Goal: Contribute content: Contribute content

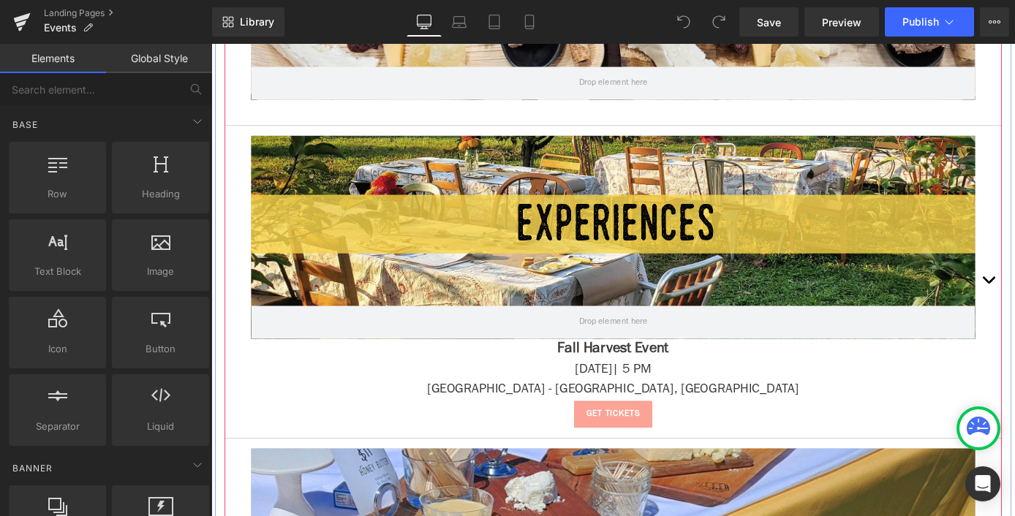
scroll to position [545, 0]
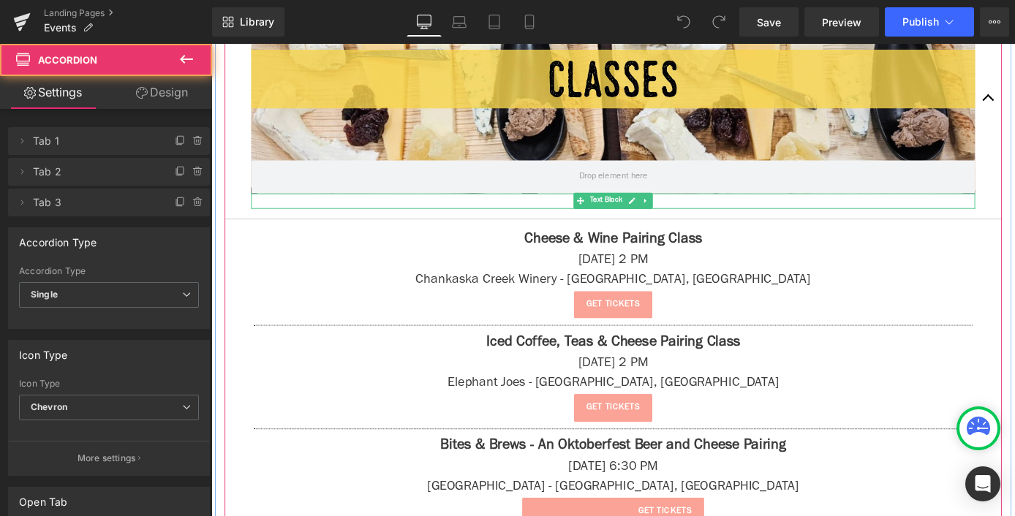
scroll to position [785, 0]
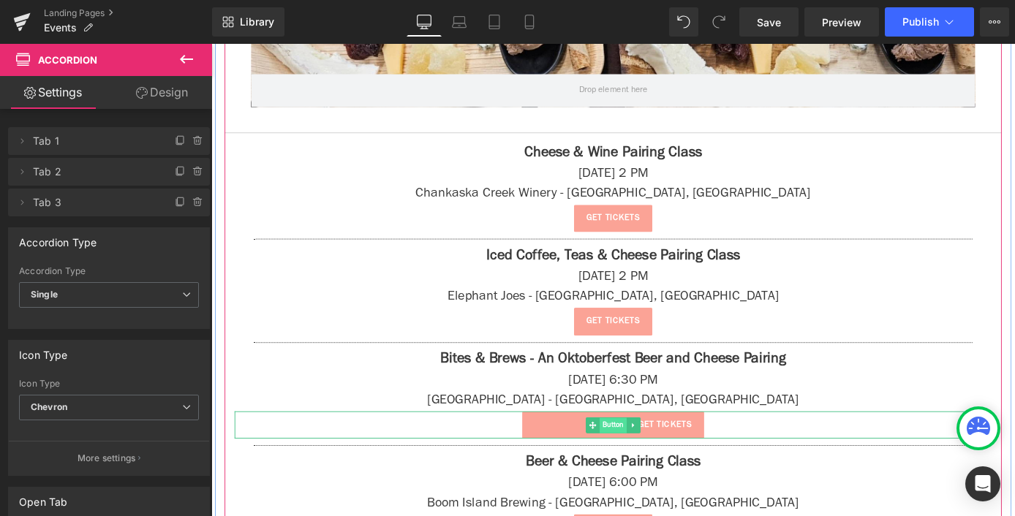
click at [649, 463] on span "Button" at bounding box center [654, 465] width 30 height 18
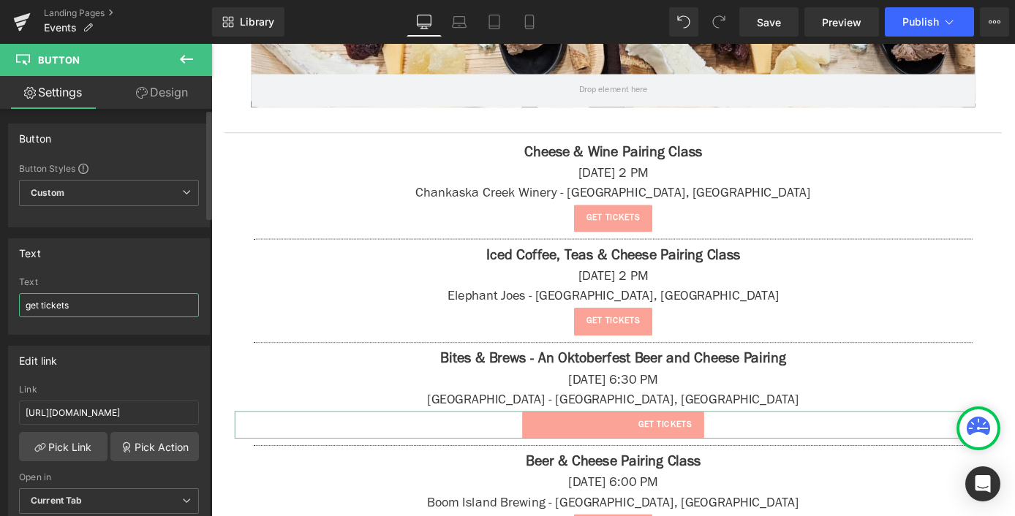
click at [43, 311] on input "get tickets" at bounding box center [109, 305] width 180 height 24
click at [124, 308] on input "get tickets" at bounding box center [109, 305] width 180 height 24
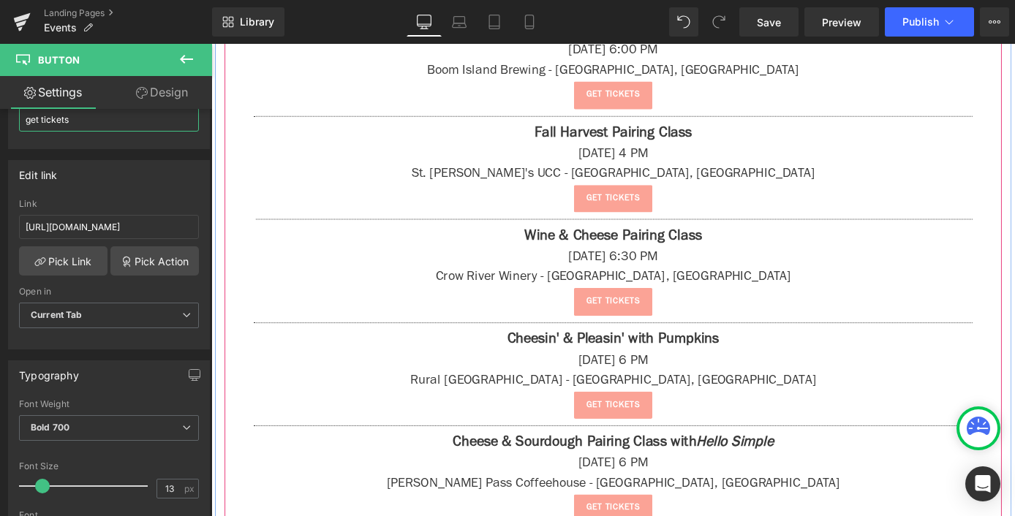
scroll to position [1342, 0]
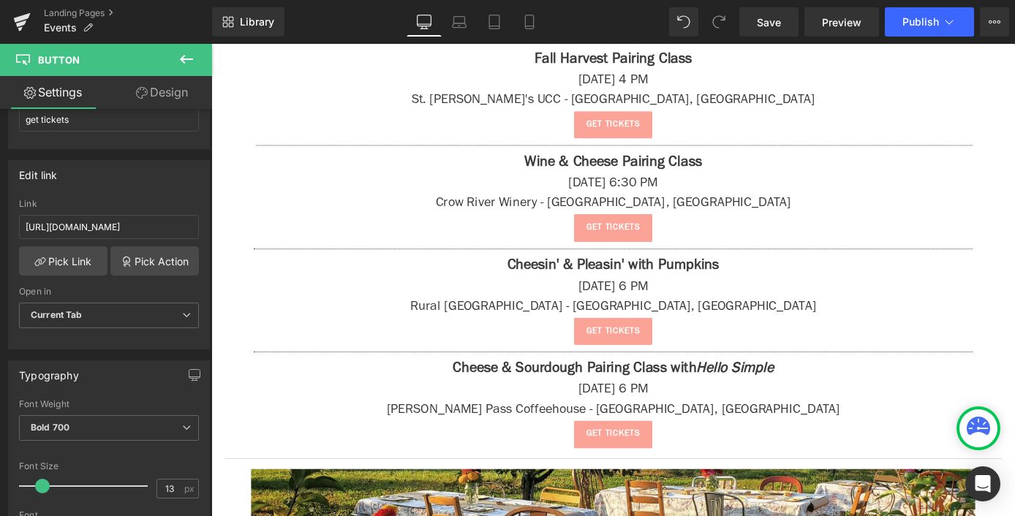
click at [184, 61] on icon at bounding box center [187, 59] width 18 height 18
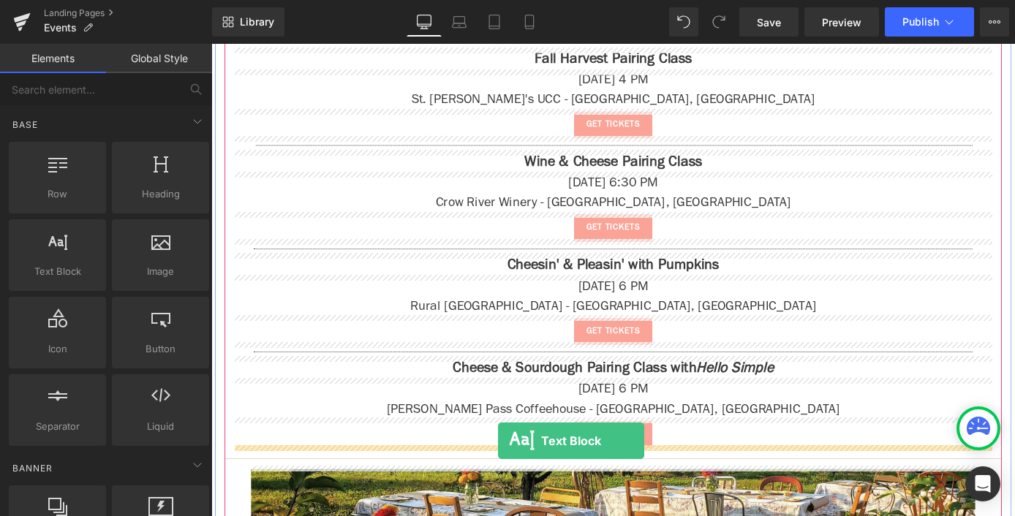
drag, startPoint x: 281, startPoint y: 328, endPoint x: 527, endPoint y: 481, distance: 290.3
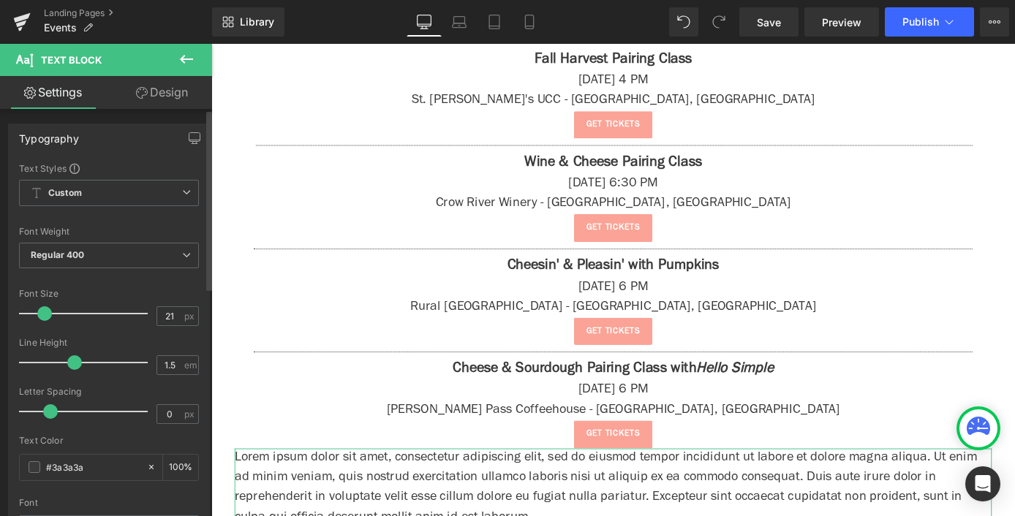
type input "22"
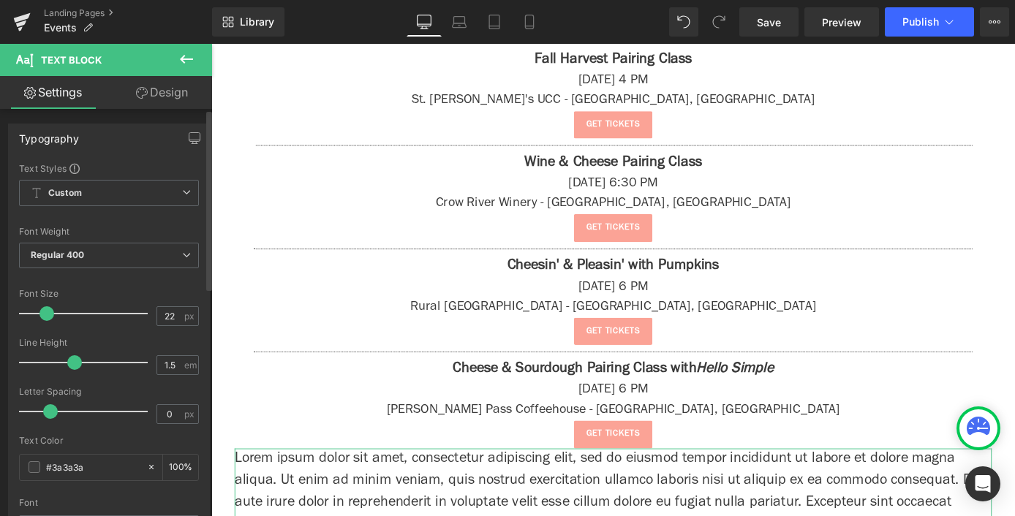
drag, startPoint x: 37, startPoint y: 316, endPoint x: 45, endPoint y: 315, distance: 8.1
click at [45, 315] on span at bounding box center [46, 313] width 15 height 15
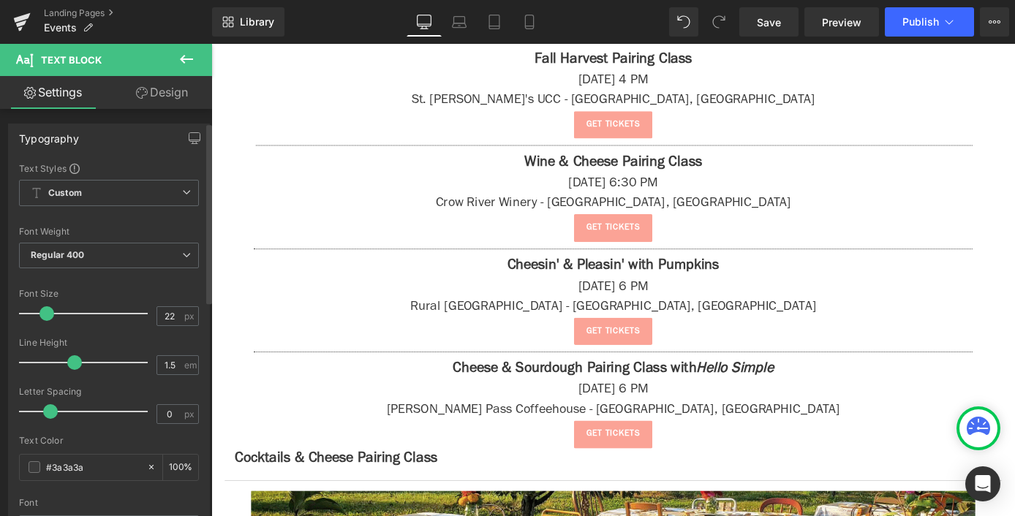
scroll to position [516, 0]
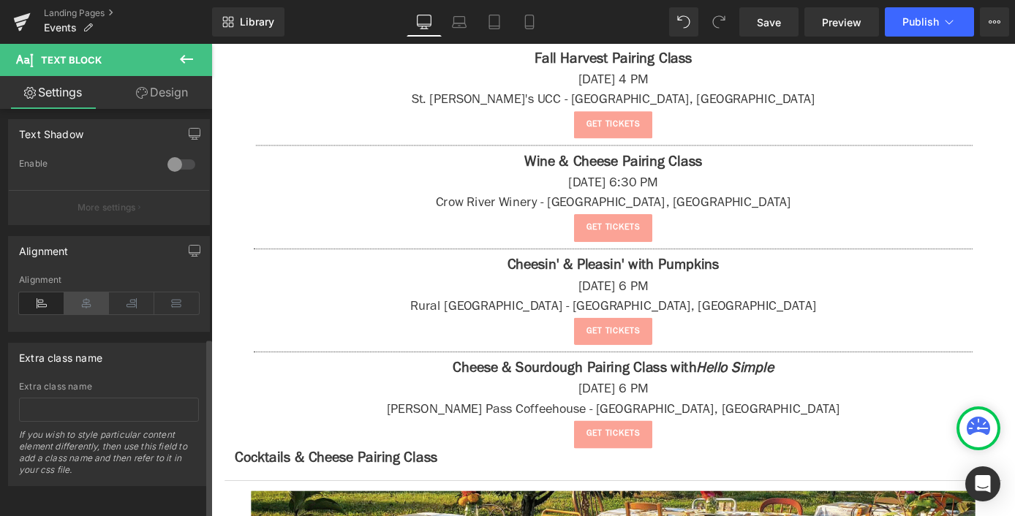
click at [93, 295] on icon at bounding box center [86, 303] width 45 height 22
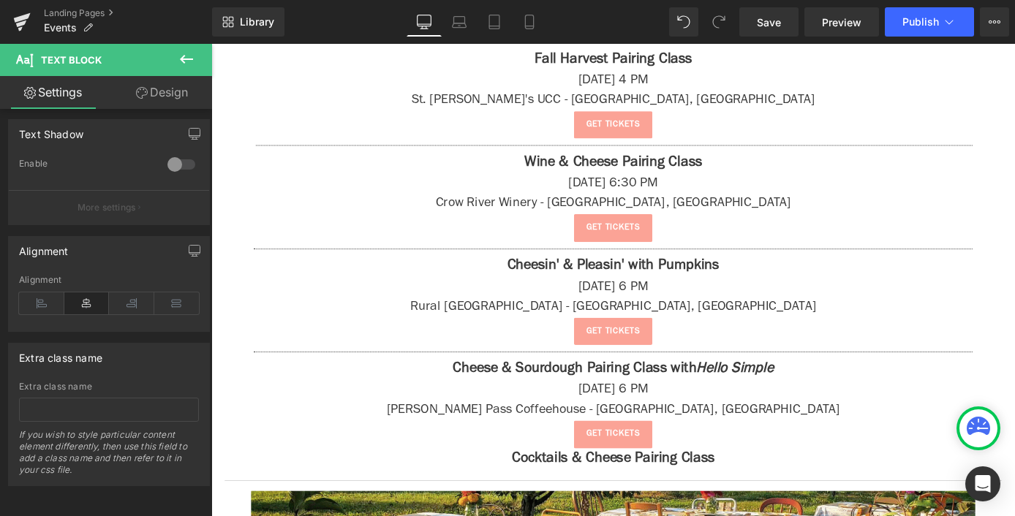
click at [181, 61] on icon at bounding box center [187, 59] width 18 height 18
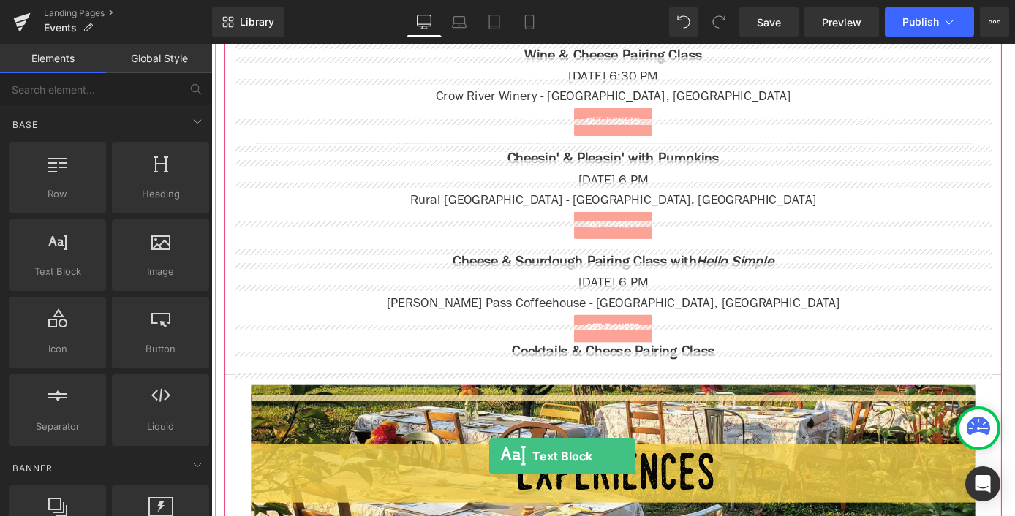
scroll to position [1503, 0]
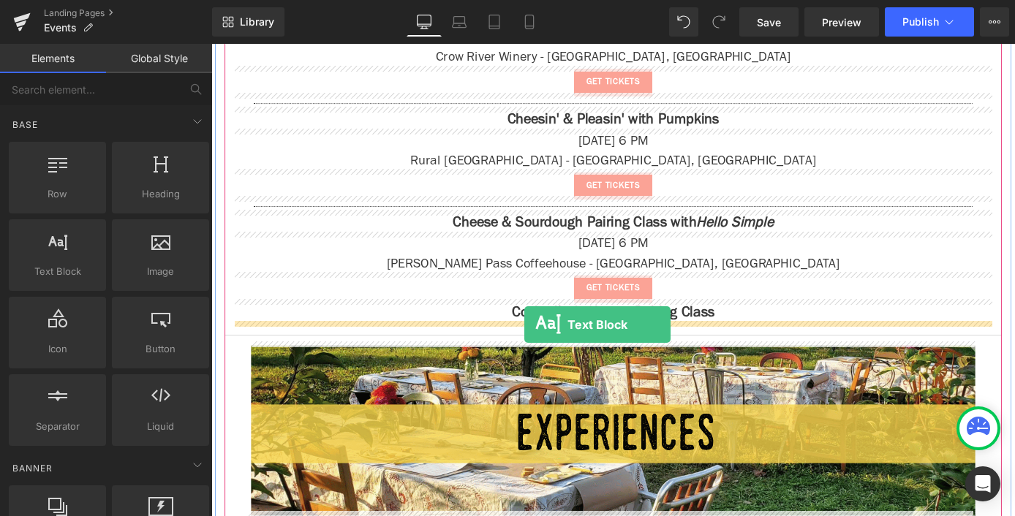
drag, startPoint x: 271, startPoint y: 319, endPoint x: 556, endPoint y: 353, distance: 287.2
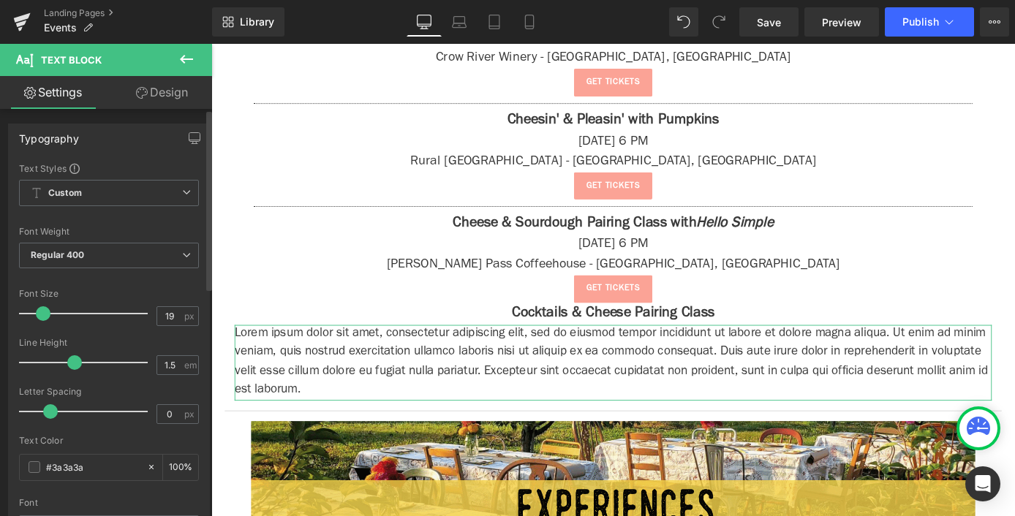
type input "20"
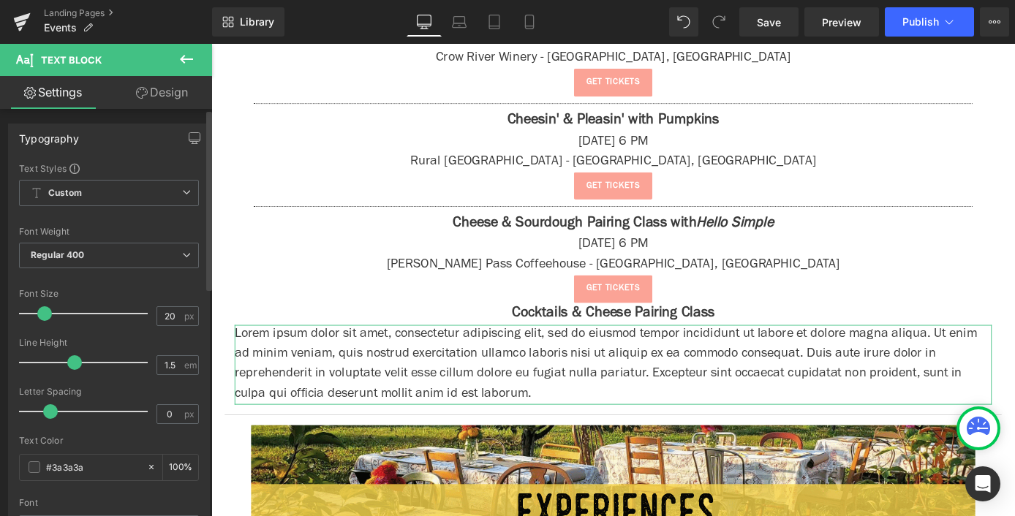
click at [42, 319] on span at bounding box center [44, 313] width 15 height 15
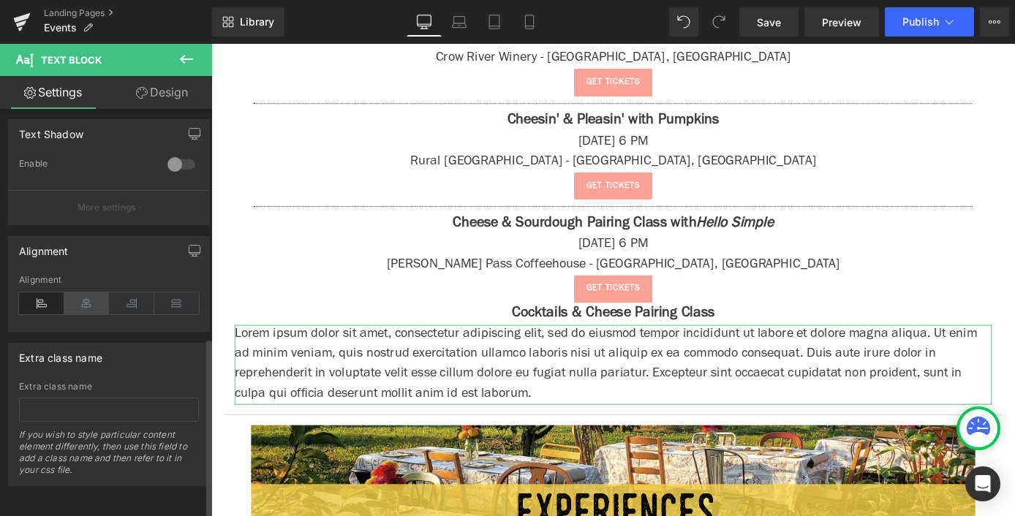
click at [90, 292] on icon at bounding box center [86, 303] width 45 height 22
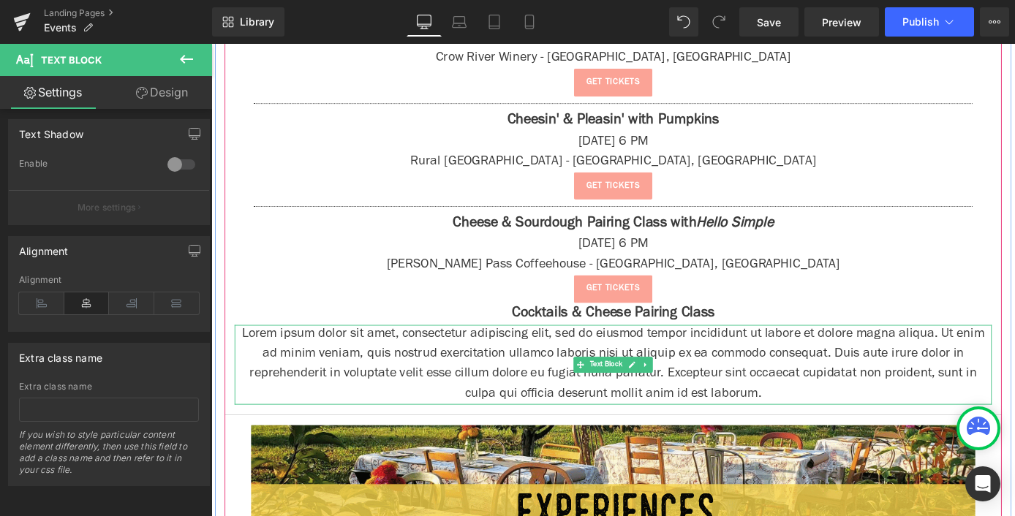
click at [506, 385] on p "Lorem ipsum dolor sit amet, consectetur adipiscing elit, sed do eiusmod tempor …" at bounding box center [654, 397] width 834 height 88
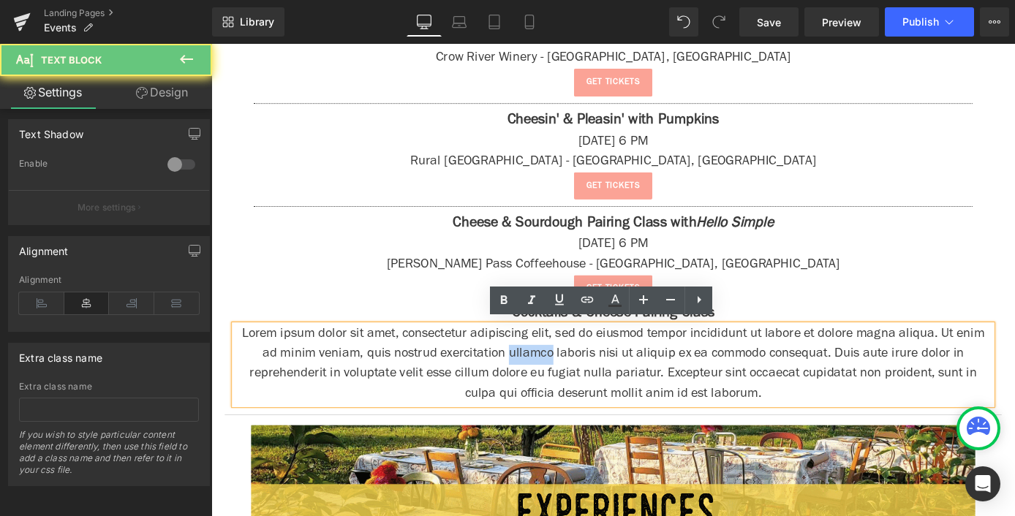
click at [506, 385] on p "Lorem ipsum dolor sit amet, consectetur adipiscing elit, sed do eiusmod tempor …" at bounding box center [654, 397] width 834 height 88
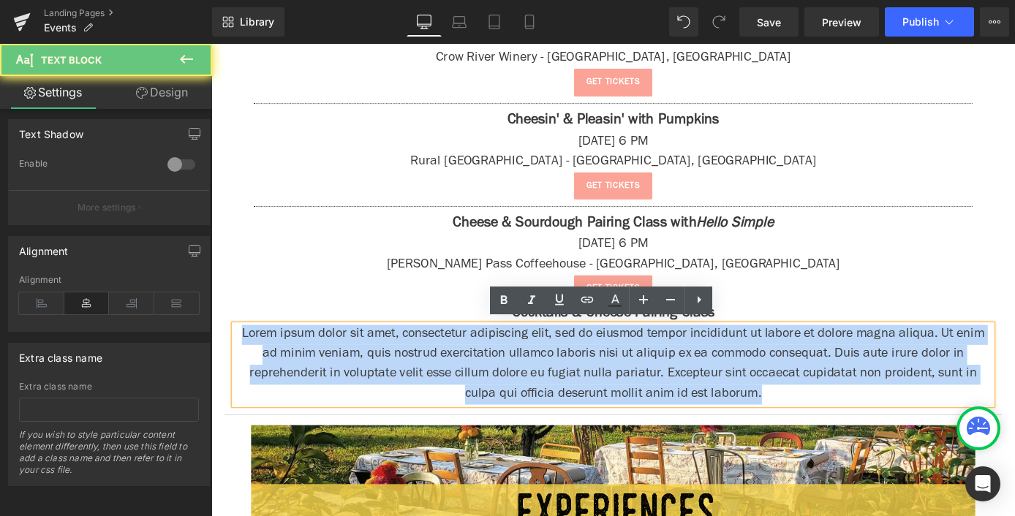
click at [506, 385] on p "Lorem ipsum dolor sit amet, consectetur adipiscing elit, sed do eiusmod tempor …" at bounding box center [654, 397] width 834 height 88
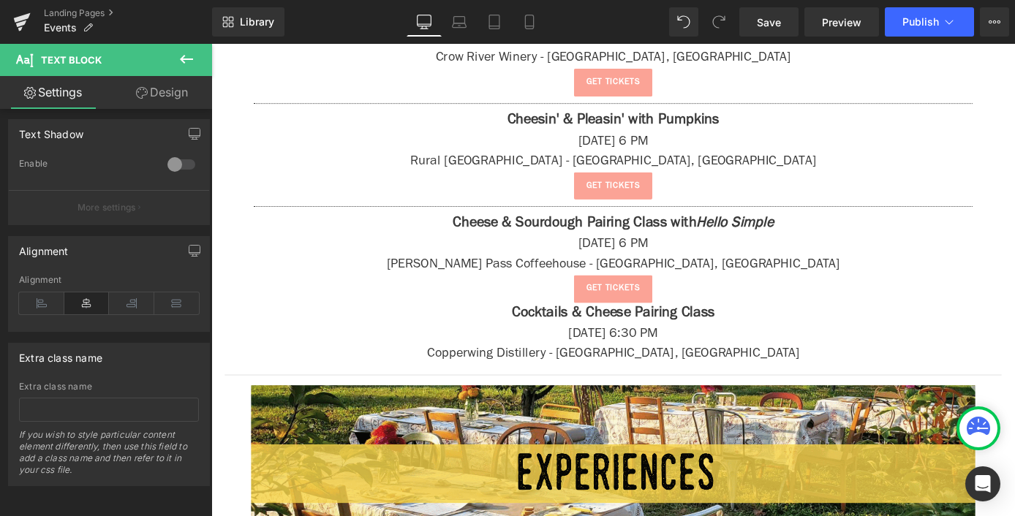
click at [184, 63] on icon at bounding box center [186, 59] width 13 height 9
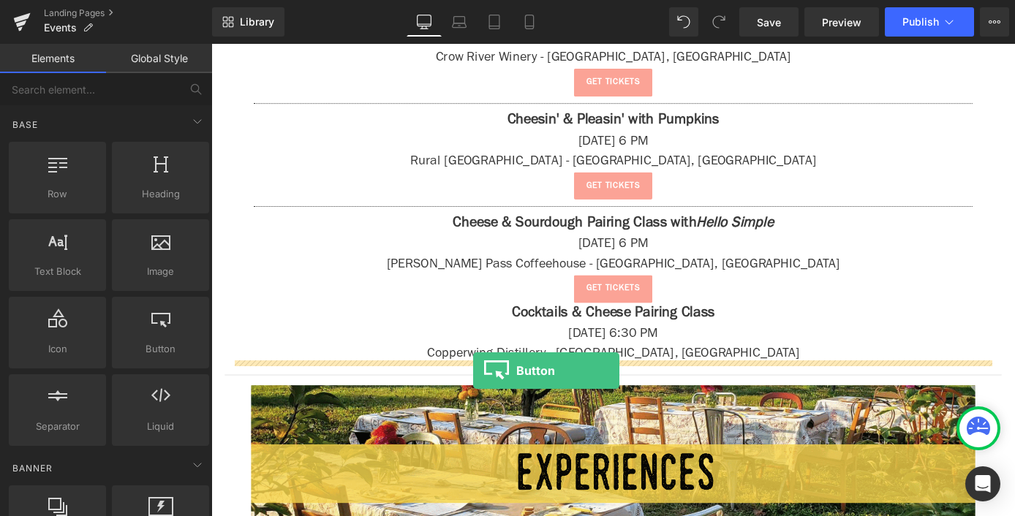
drag, startPoint x: 369, startPoint y: 404, endPoint x: 499, endPoint y: 404, distance: 130.2
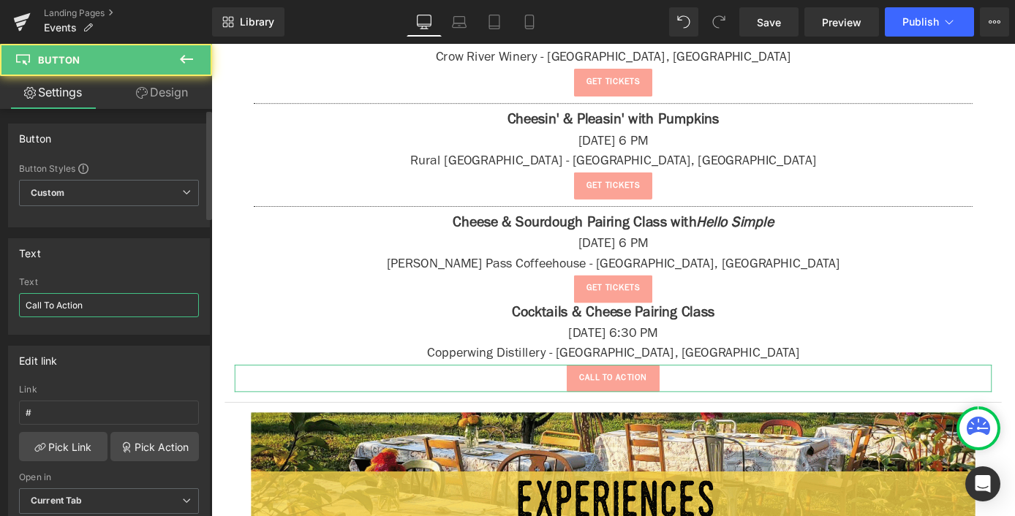
click at [87, 304] on input "Call To Action" at bounding box center [109, 305] width 180 height 24
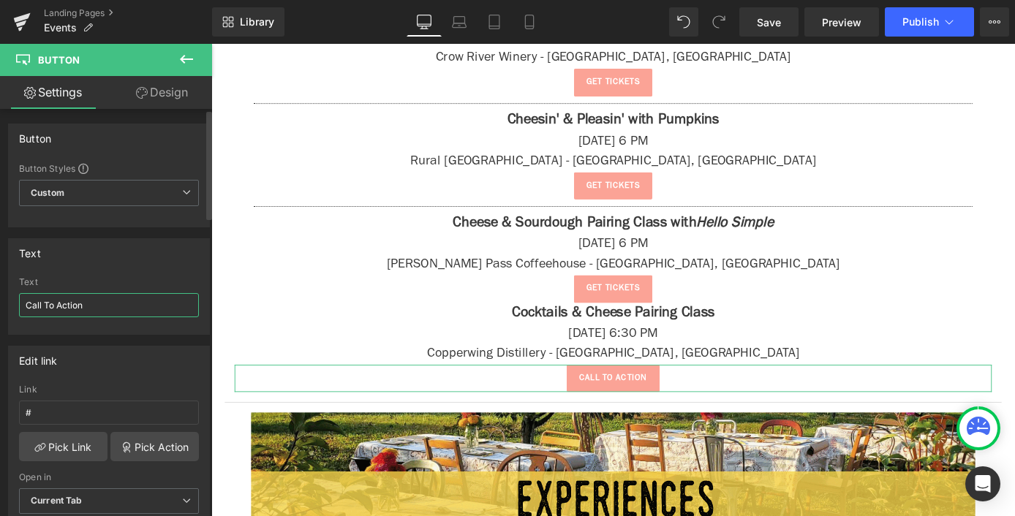
click at [87, 304] on input "Call To Action" at bounding box center [109, 305] width 180 height 24
type input "get tickets"
click at [81, 417] on input "#" at bounding box center [109, 413] width 180 height 24
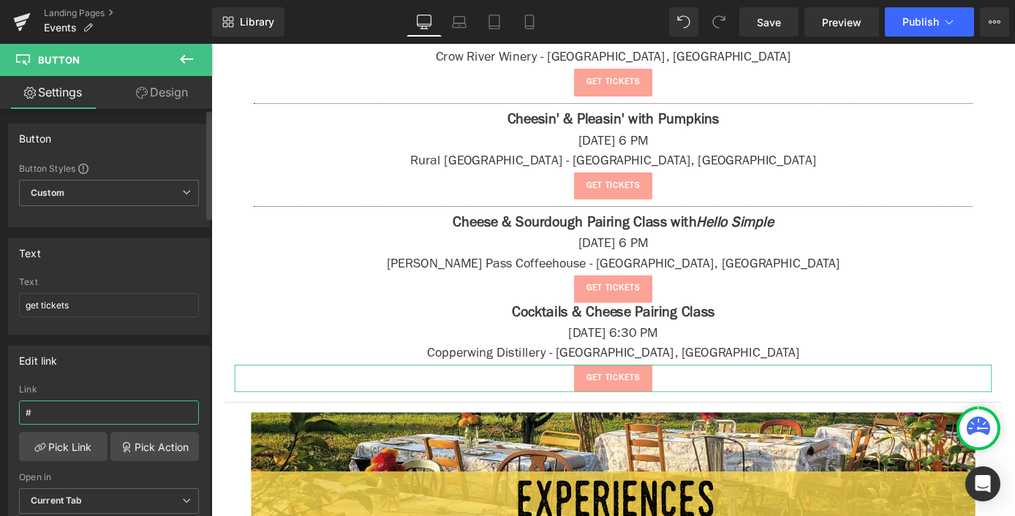
click at [81, 417] on input "#" at bounding box center [109, 413] width 180 height 24
paste input "[URL][DOMAIN_NAME]"
type input "[URL][DOMAIN_NAME]"
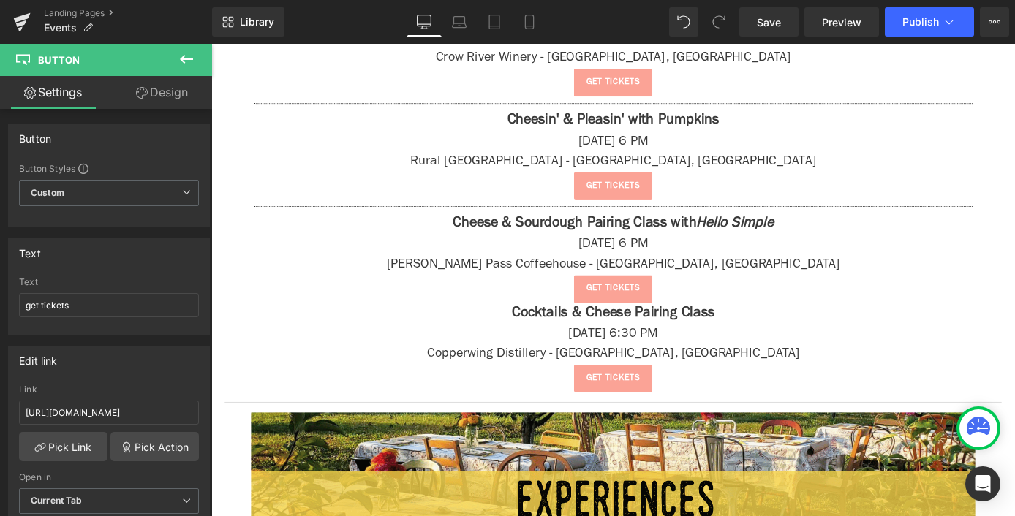
click at [180, 67] on icon at bounding box center [187, 59] width 18 height 18
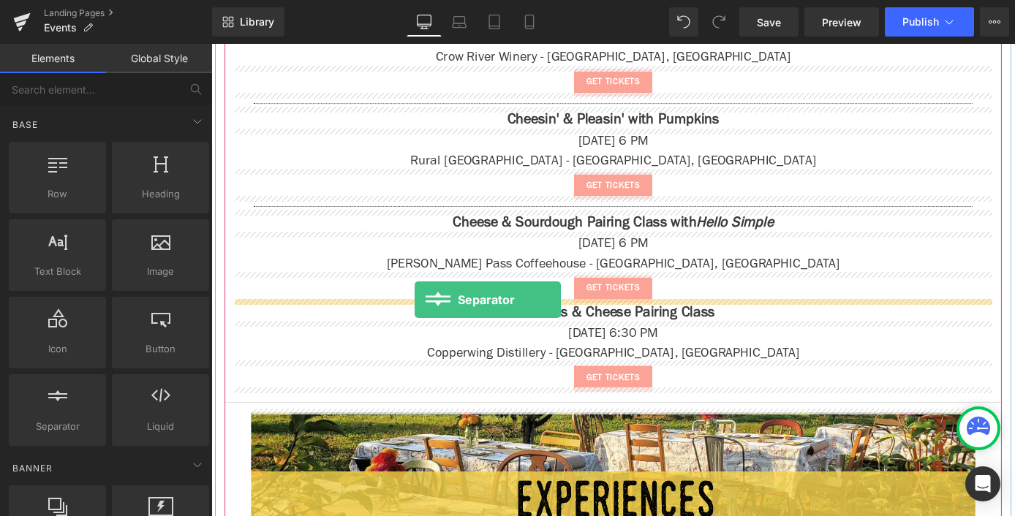
drag, startPoint x: 270, startPoint y: 468, endPoint x: 435, endPoint y: 325, distance: 218.3
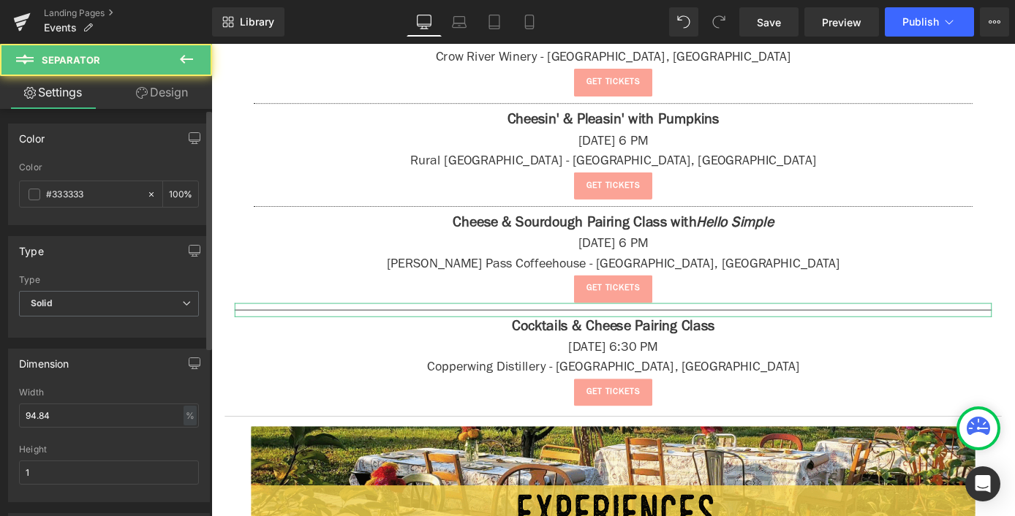
click at [74, 289] on div "Type Solid Solid Dashed Dotted" at bounding box center [109, 304] width 180 height 58
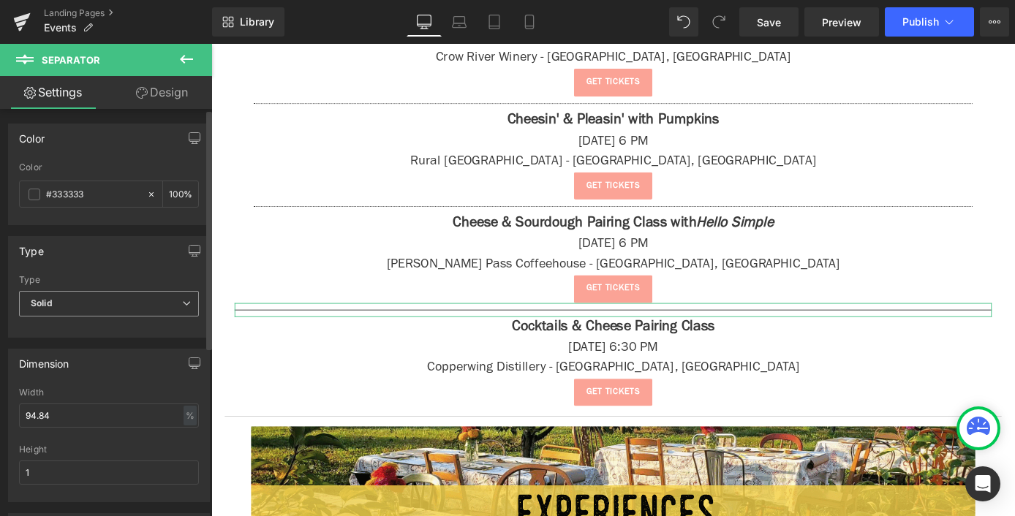
click at [80, 302] on span "Solid" at bounding box center [109, 304] width 180 height 26
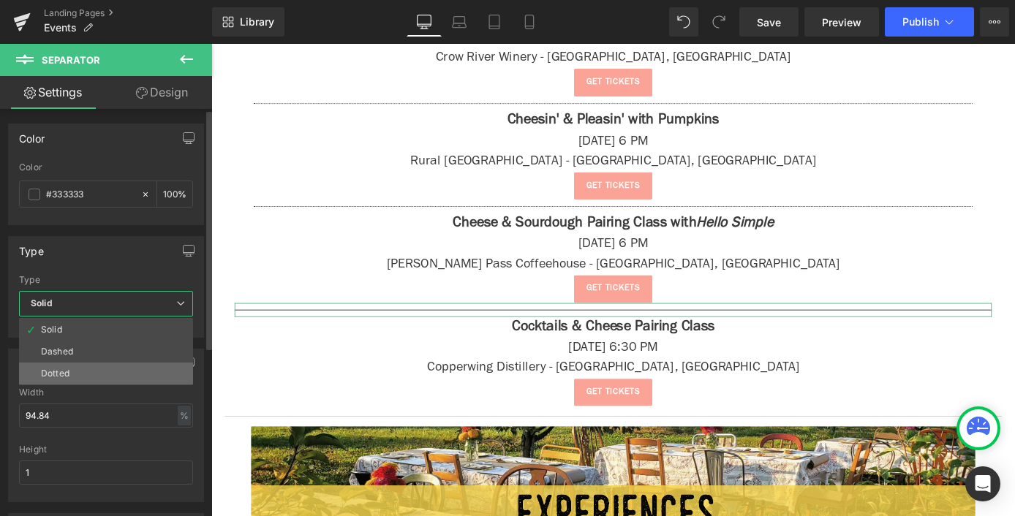
click at [84, 365] on li "Dotted" at bounding box center [106, 374] width 174 height 22
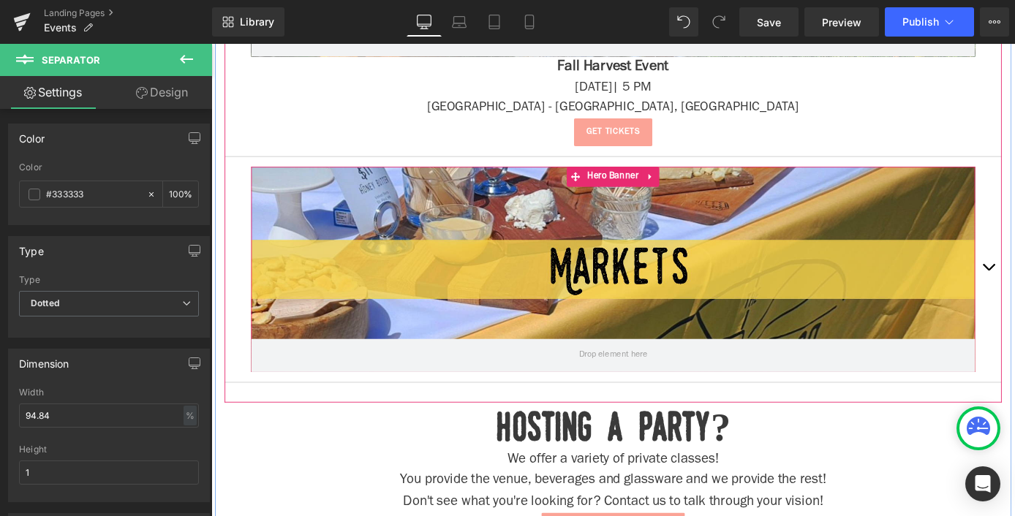
scroll to position [2289, 0]
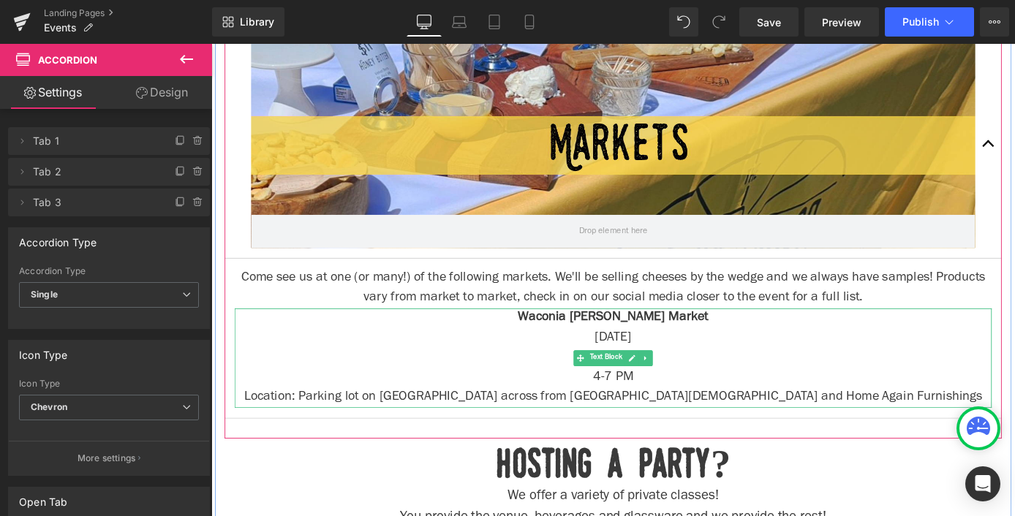
scroll to position [0, 0]
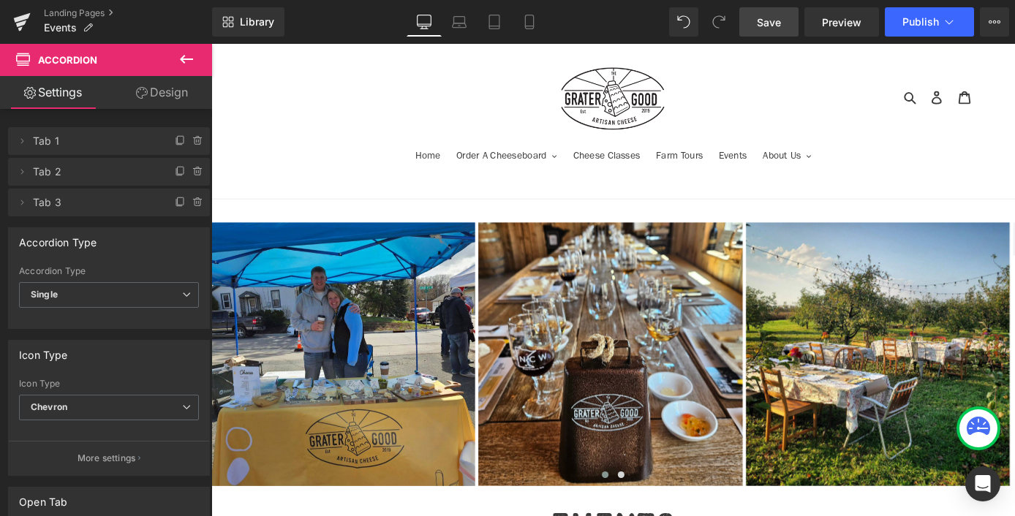
click at [788, 12] on link "Save" at bounding box center [768, 21] width 59 height 29
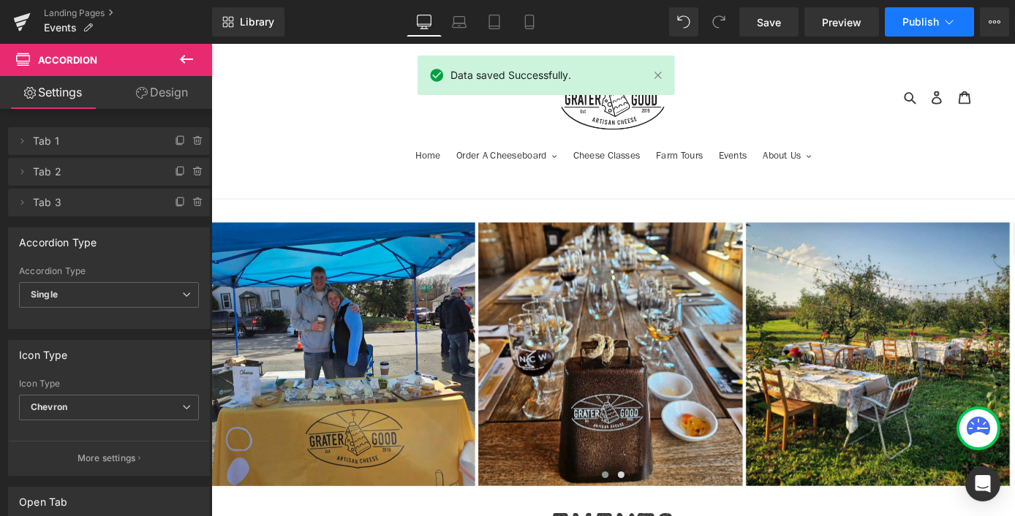
click at [929, 18] on span "Publish" at bounding box center [920, 22] width 37 height 12
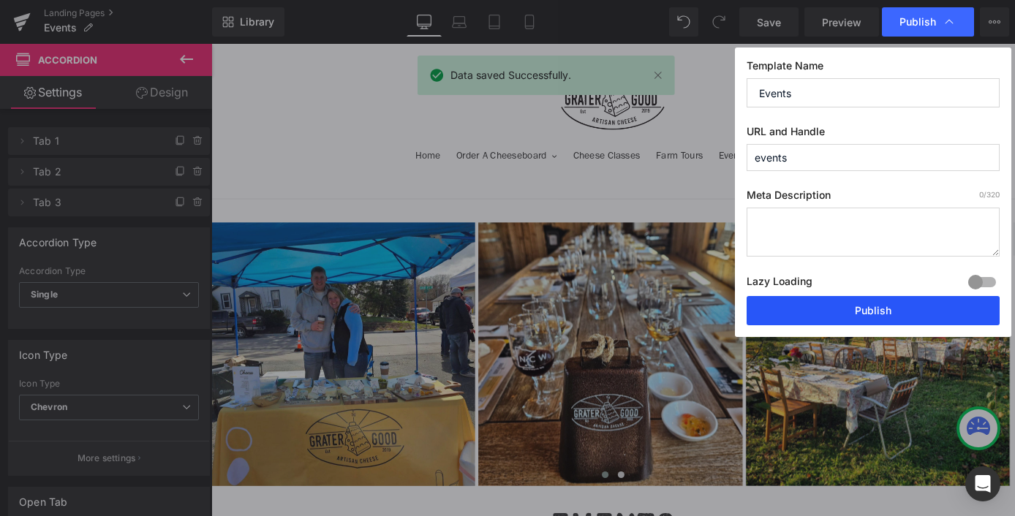
click at [877, 311] on button "Publish" at bounding box center [873, 310] width 253 height 29
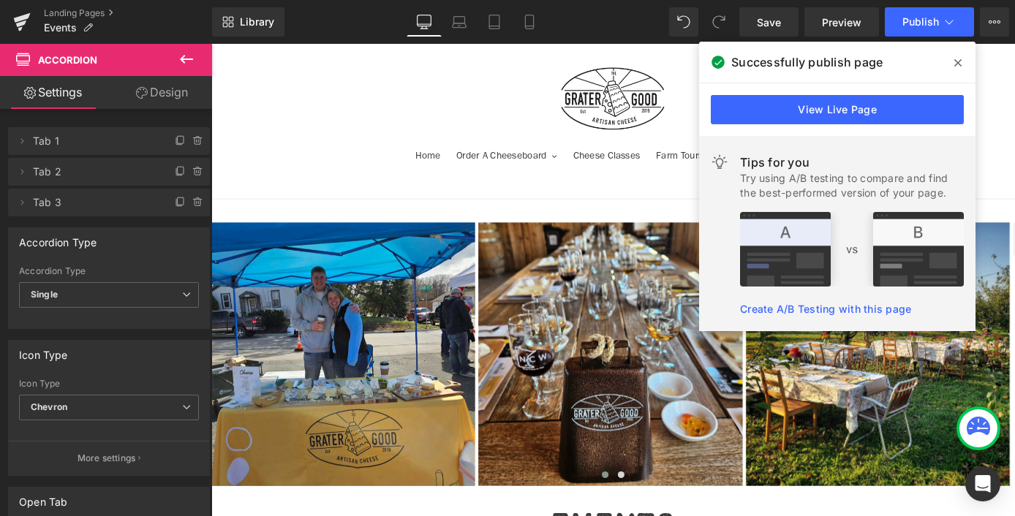
click at [950, 56] on span at bounding box center [957, 62] width 23 height 23
